Goal: Navigation & Orientation: Find specific page/section

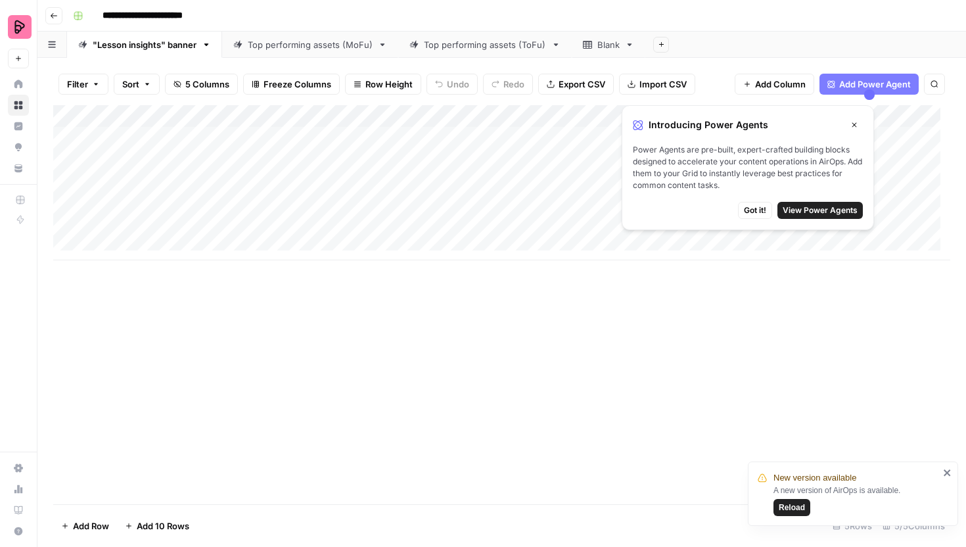
click at [756, 210] on span "Got it!" at bounding box center [755, 210] width 22 height 12
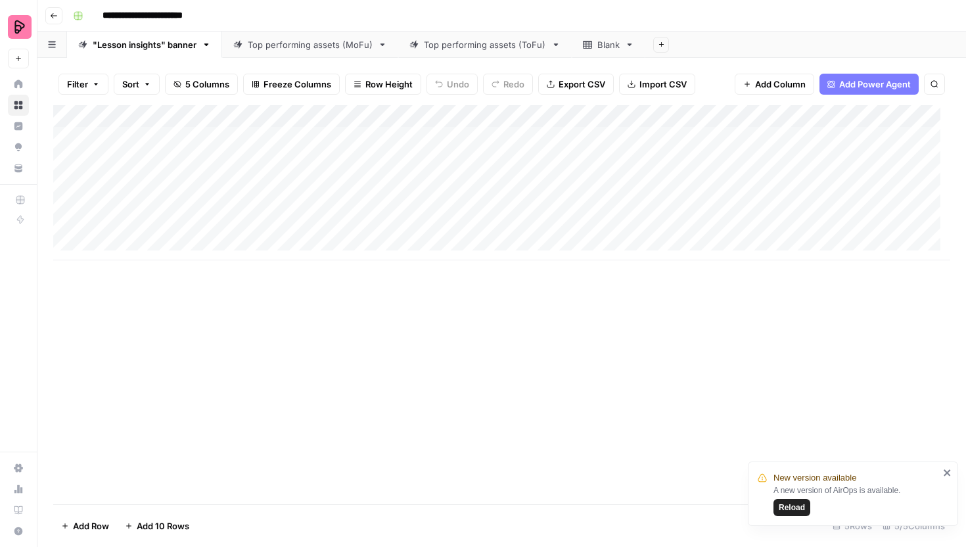
click at [299, 51] on link "Top performing assets (MoFu)" at bounding box center [310, 45] width 176 height 26
click at [499, 47] on div "Top performing assets (ToFu)" at bounding box center [485, 44] width 122 height 13
click at [289, 49] on div "Top performing assets (MoFu)" at bounding box center [310, 44] width 125 height 13
click at [502, 45] on div "Top performing assets (ToFu)" at bounding box center [485, 44] width 122 height 13
click at [309, 49] on div "Top performing assets (MoFu)" at bounding box center [310, 44] width 125 height 13
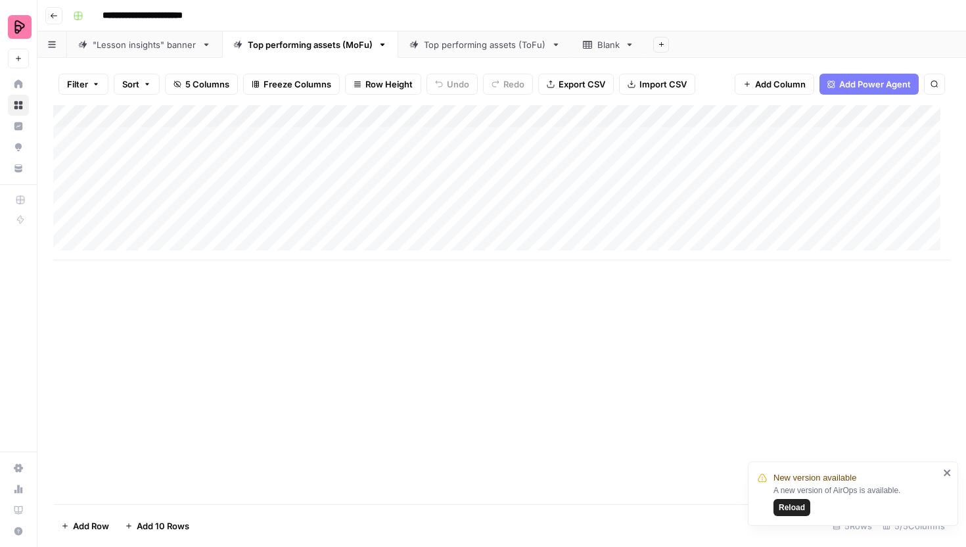
click at [451, 46] on div "Top performing assets (ToFu)" at bounding box center [485, 44] width 122 height 13
click at [115, 46] on div ""Lesson insights" banner" at bounding box center [145, 44] width 104 height 13
